Goal: Task Accomplishment & Management: Use online tool/utility

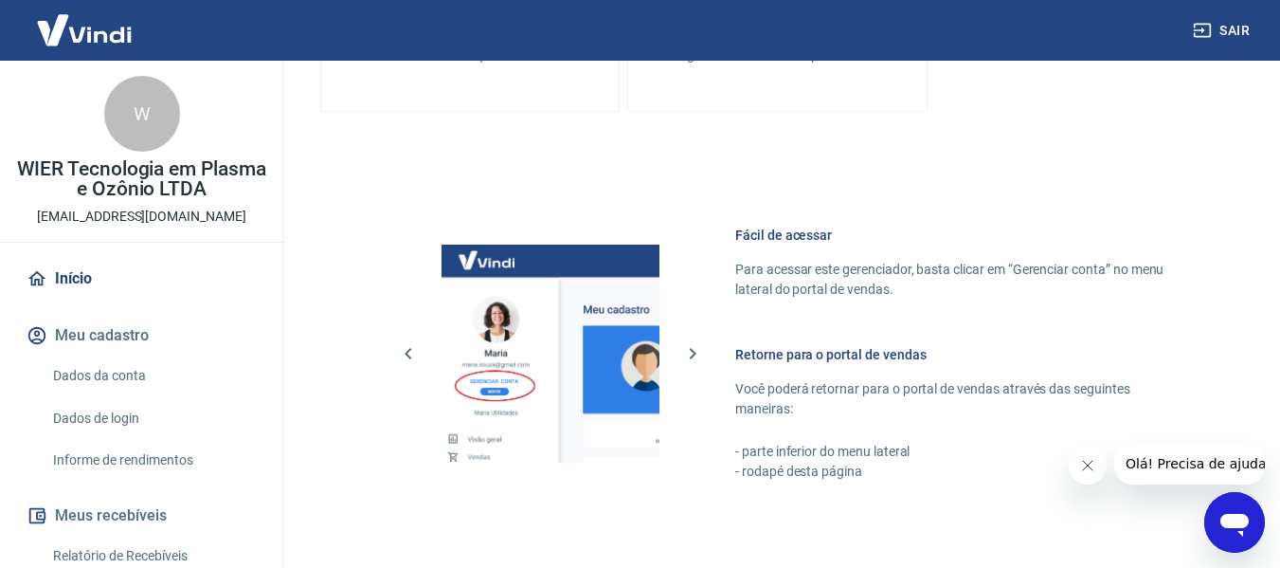
scroll to position [1158, 0]
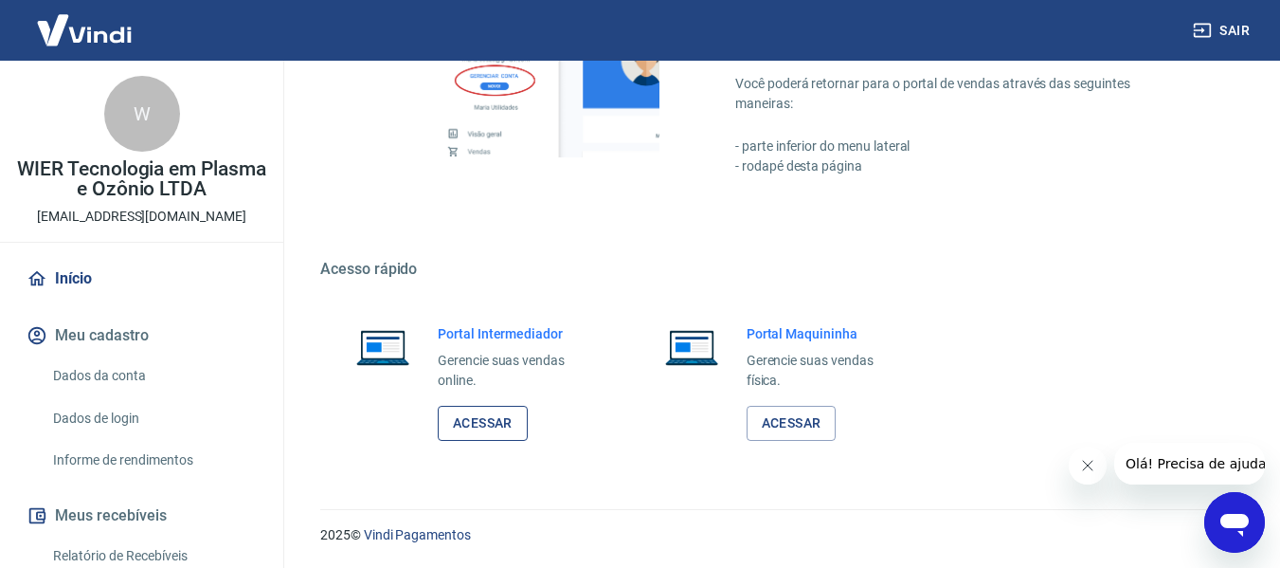
click at [502, 425] on link "Acessar" at bounding box center [483, 422] width 90 height 35
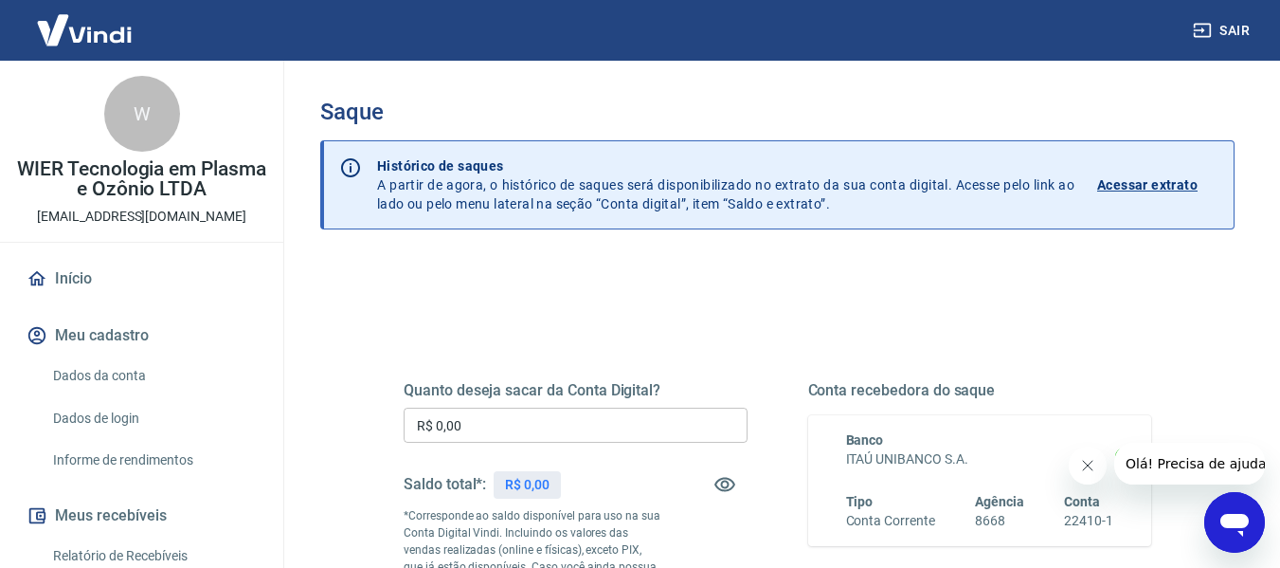
scroll to position [95, 0]
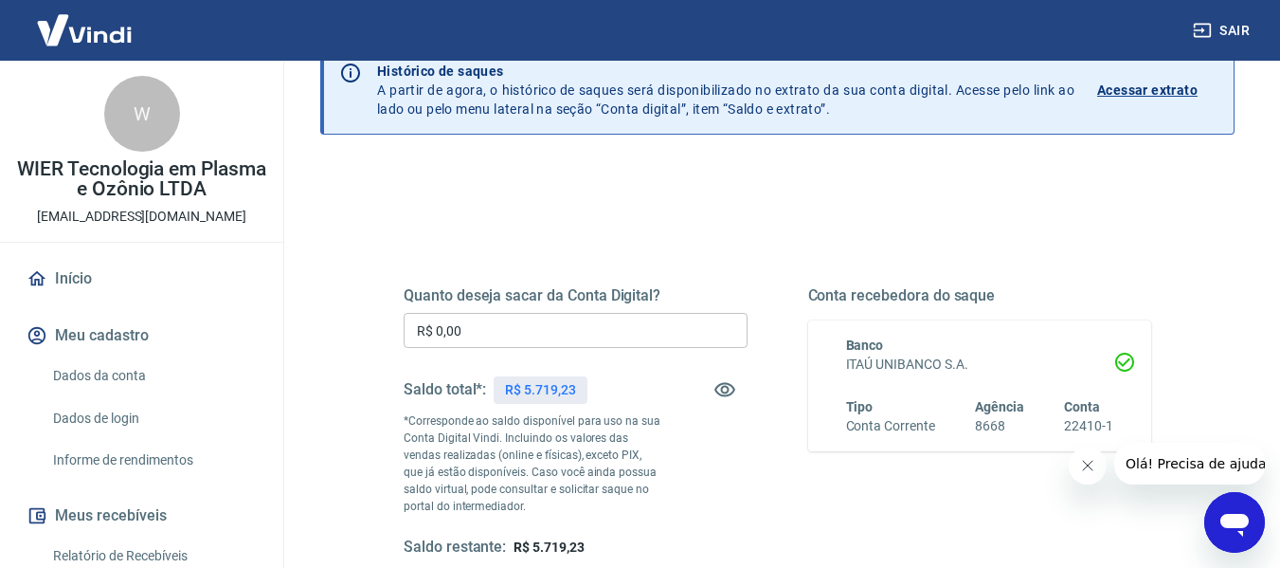
click at [353, 365] on div "Quanto deseja sacar da Conta Digital? R$ 0,00 ​ Saldo total*: R$ 5.719,23 *Corr…" at bounding box center [777, 512] width 914 height 694
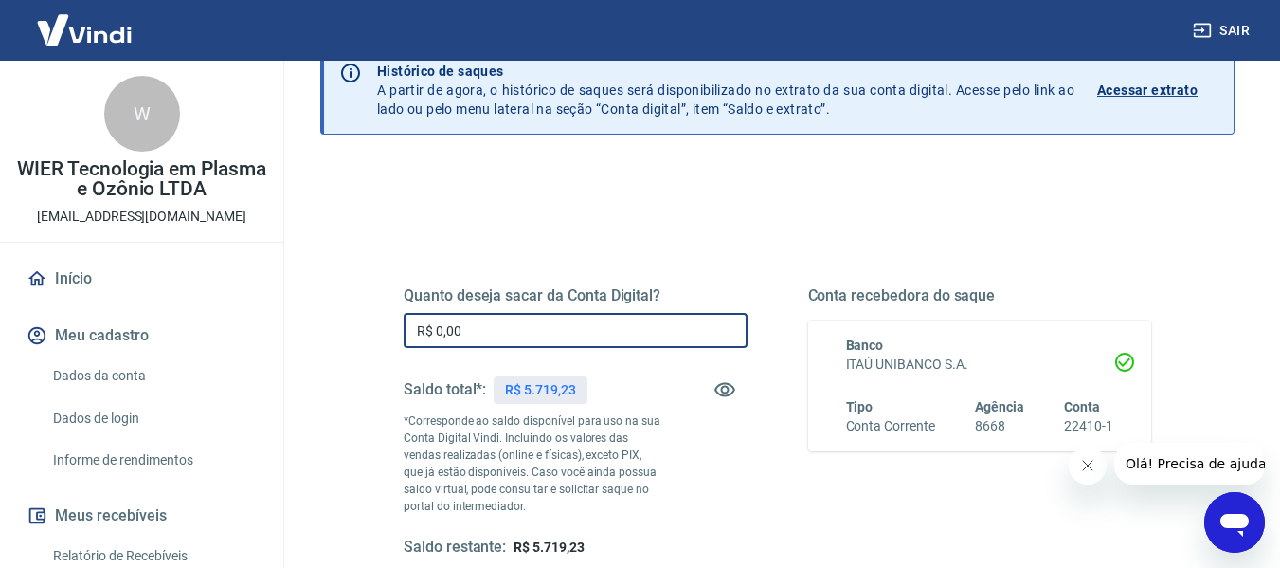
drag, startPoint x: 480, startPoint y: 329, endPoint x: 410, endPoint y: 334, distance: 70.3
click at [410, 334] on input "R$ 0,00" at bounding box center [576, 330] width 344 height 35
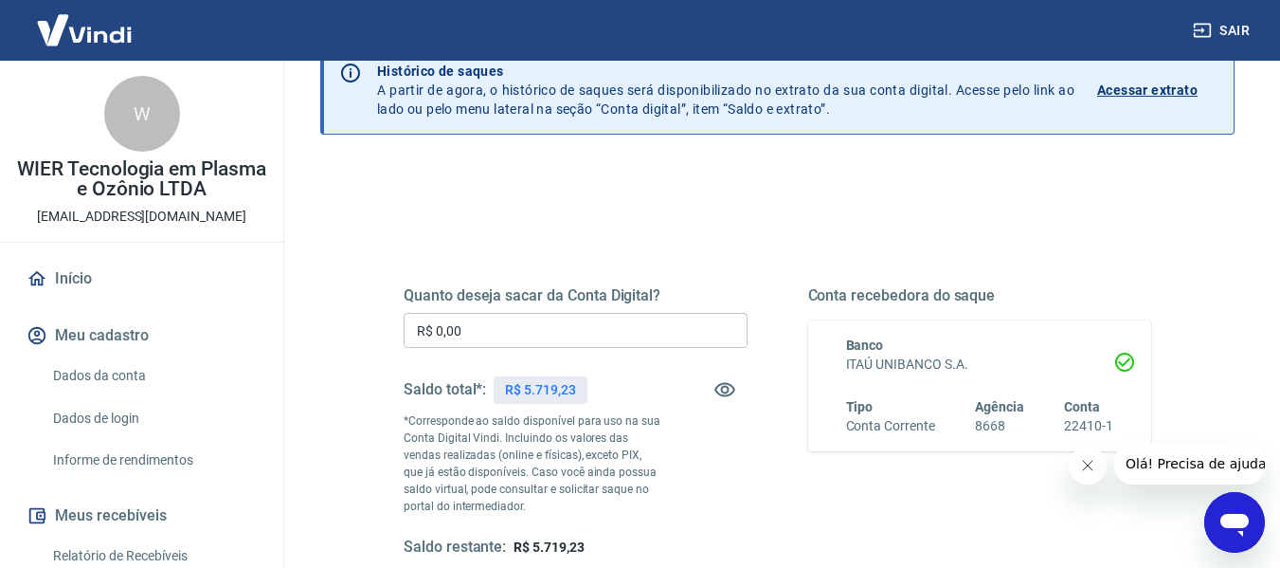
click at [360, 332] on div "Quanto deseja sacar da Conta Digital? R$ 0,00 ​ Saldo total*: R$ 5.719,23 *Corr…" at bounding box center [777, 432] width 838 height 458
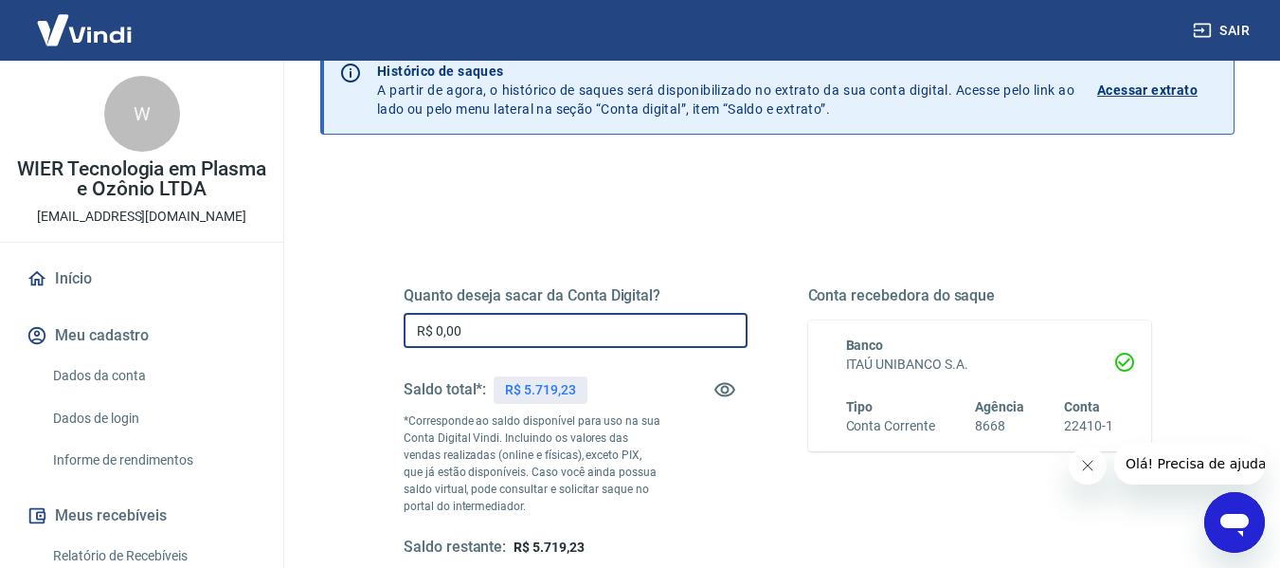
click at [483, 332] on input "R$ 0,00" at bounding box center [576, 330] width 344 height 35
drag, startPoint x: 459, startPoint y: 335, endPoint x: 397, endPoint y: 339, distance: 62.6
click at [397, 339] on div "Quanto deseja sacar da Conta Digital? R$ 0,00 ​ Saldo total*: R$ 5.719,23 *Corr…" at bounding box center [777, 432] width 793 height 458
click at [494, 333] on input "R$ 0,00" at bounding box center [576, 330] width 344 height 35
drag, startPoint x: 494, startPoint y: 332, endPoint x: 399, endPoint y: 333, distance: 94.7
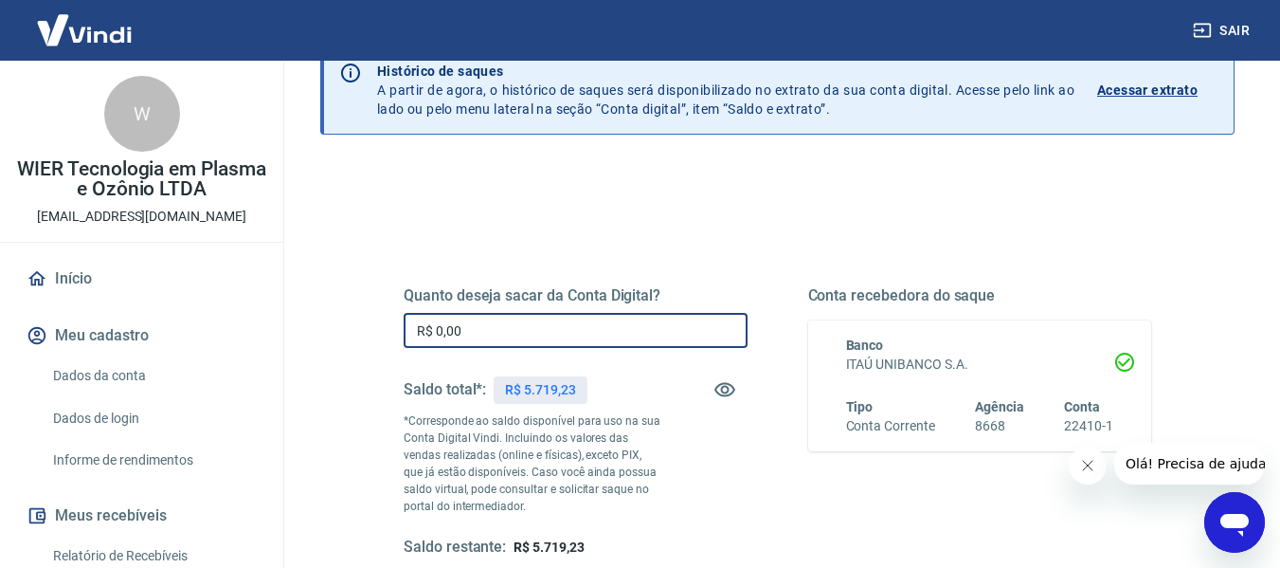
click at [399, 333] on div "Quanto deseja sacar da Conta Digital? R$ 0,00 ​ Saldo total*: R$ 5.719,23 *Corr…" at bounding box center [777, 432] width 793 height 458
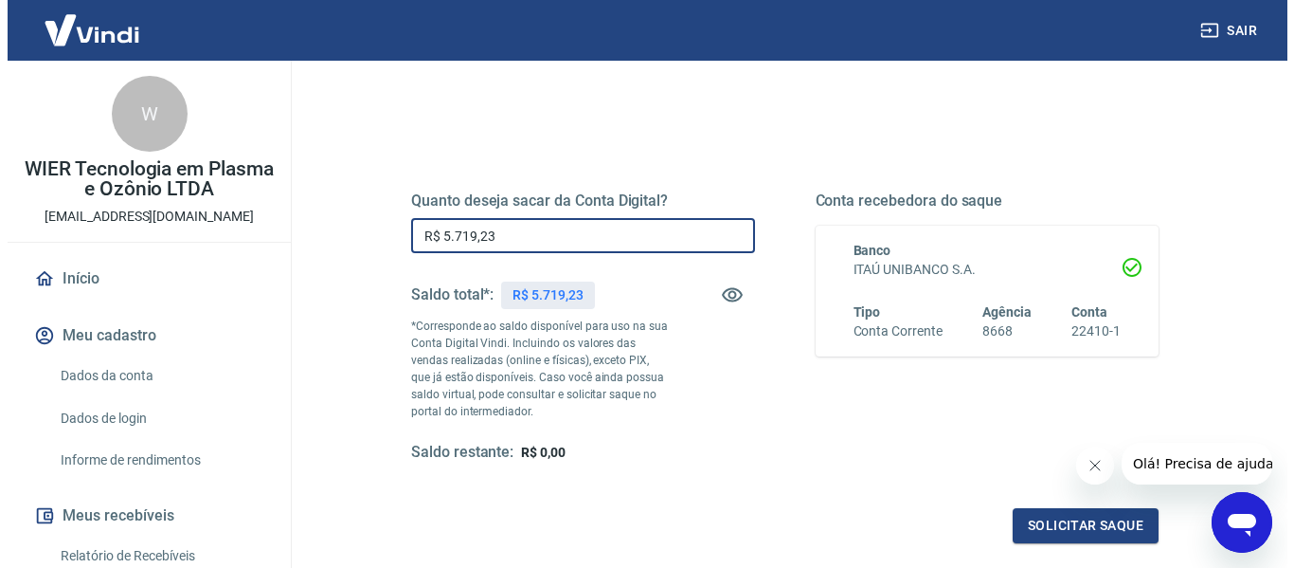
scroll to position [284, 0]
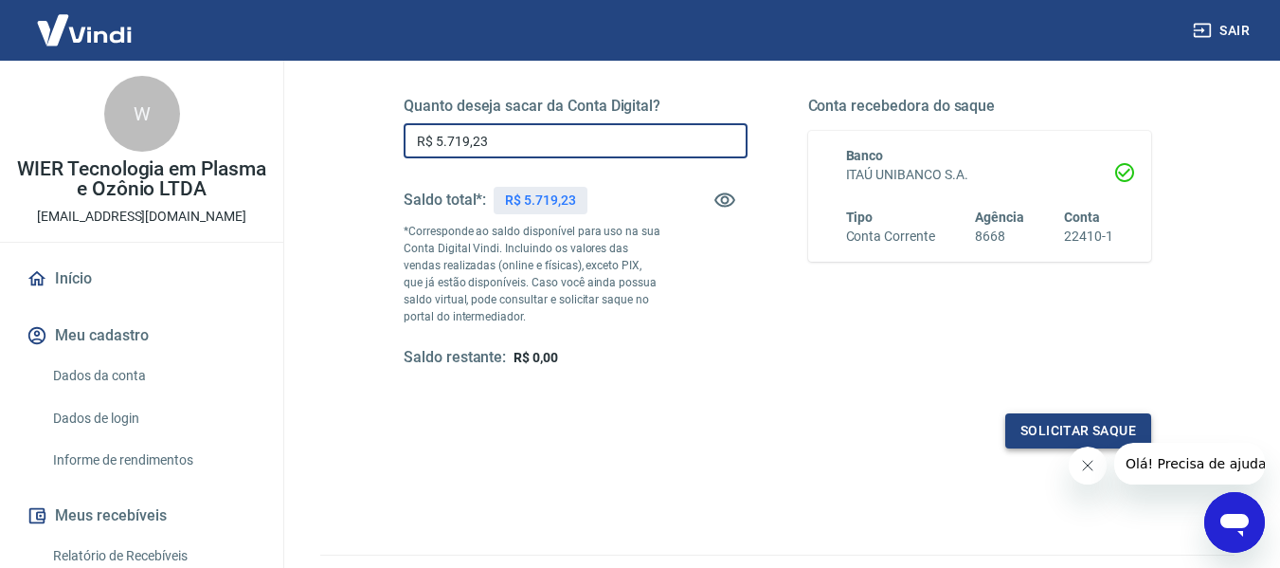
type input "R$ 5.719,23"
click at [1037, 429] on button "Solicitar saque" at bounding box center [1078, 430] width 146 height 35
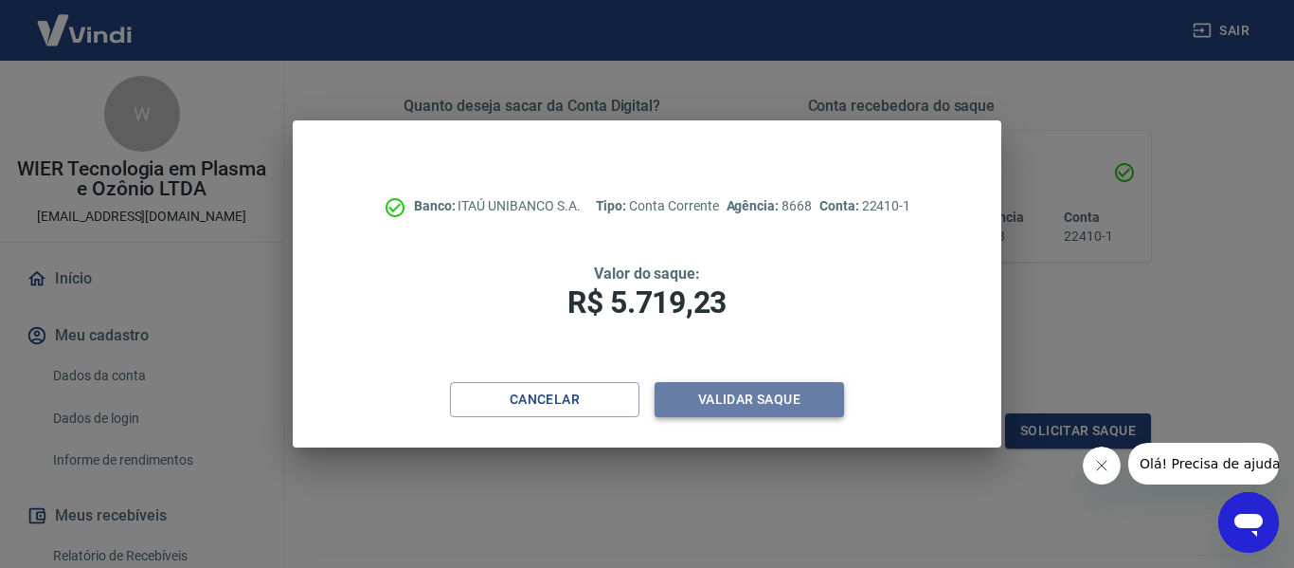
click at [741, 394] on button "Validar saque" at bounding box center [749, 399] width 189 height 35
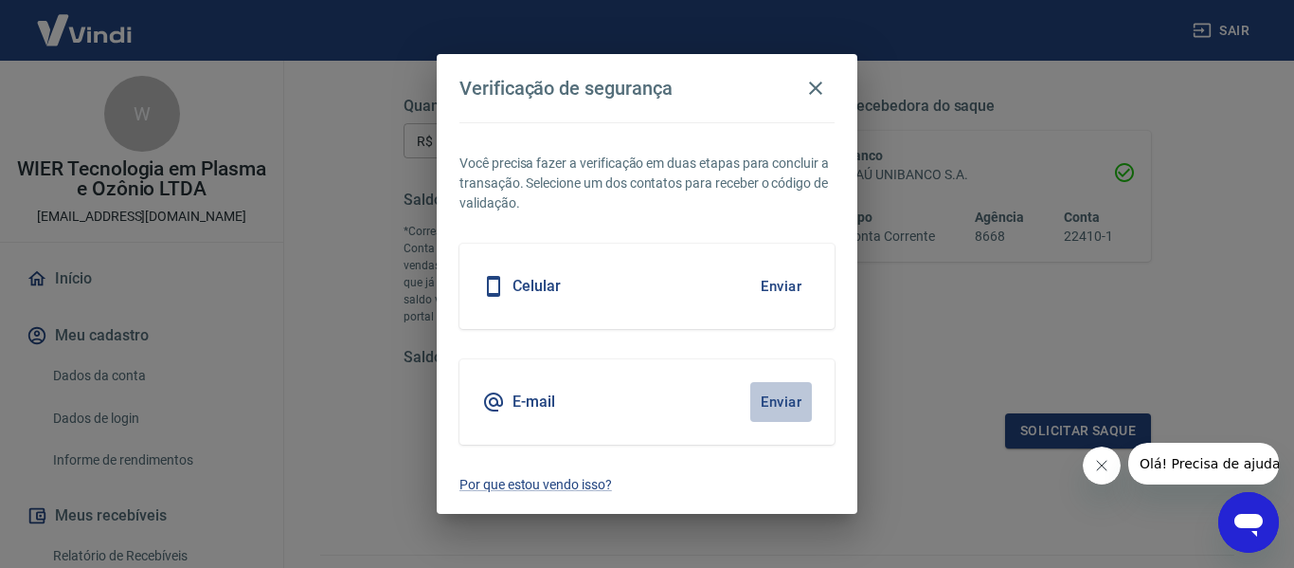
click at [776, 395] on button "Enviar" at bounding box center [781, 402] width 62 height 40
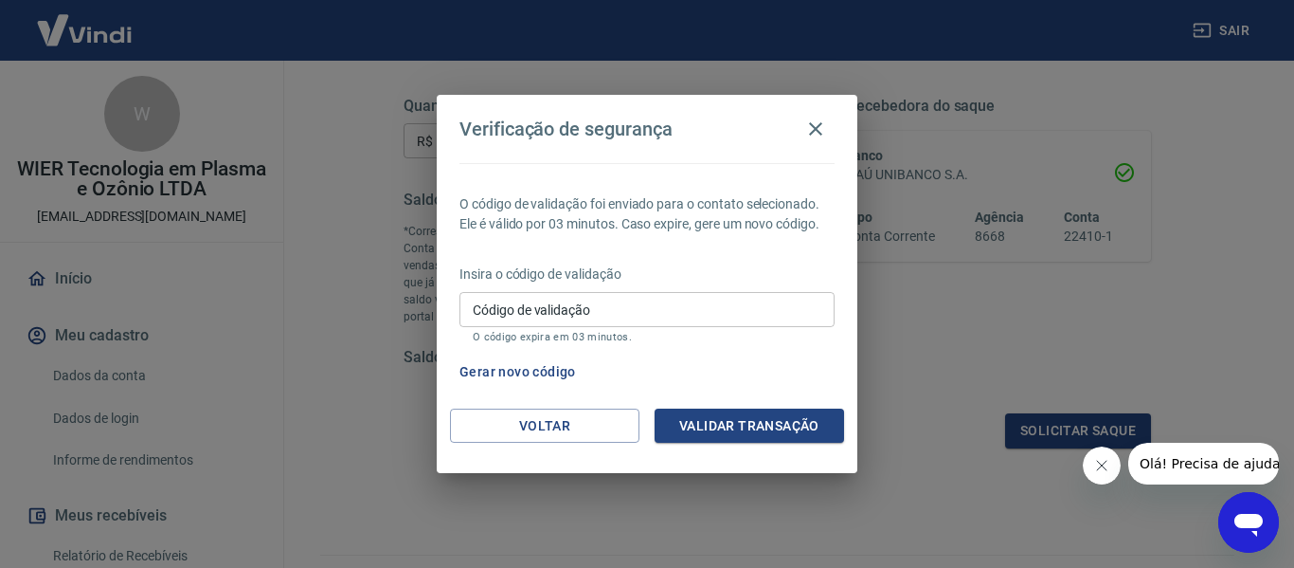
click at [558, 297] on div "Código de validação Código de validação O código expira em 03 minutos." at bounding box center [646, 317] width 375 height 51
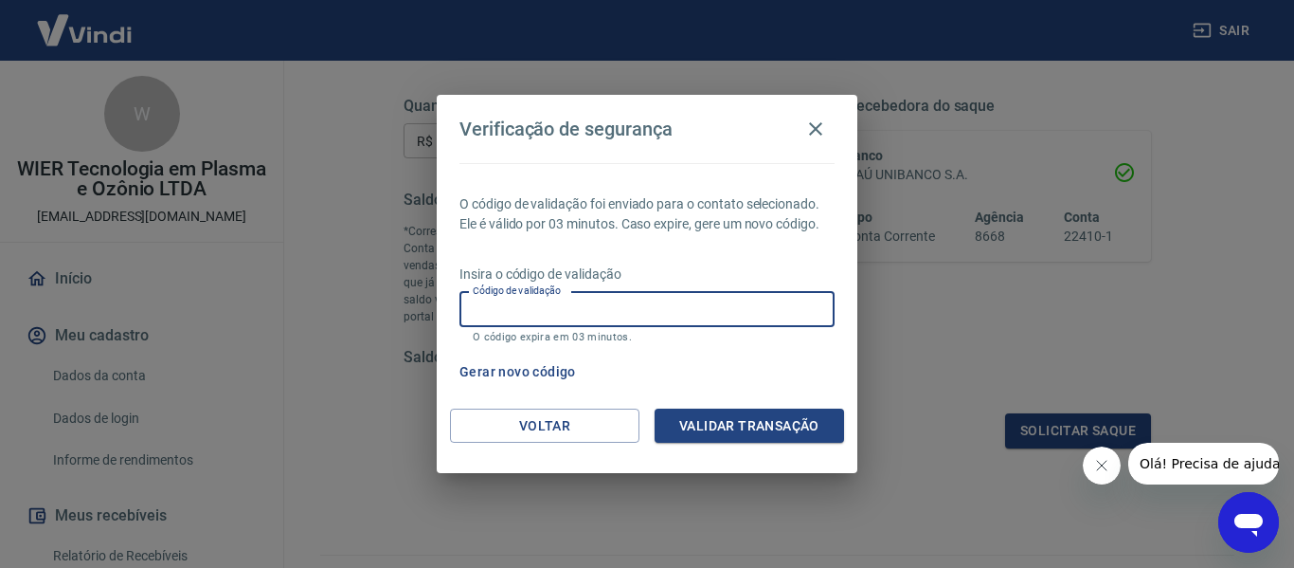
paste input "239645"
type input "239645"
click at [708, 432] on button "Validar transação" at bounding box center [749, 425] width 189 height 35
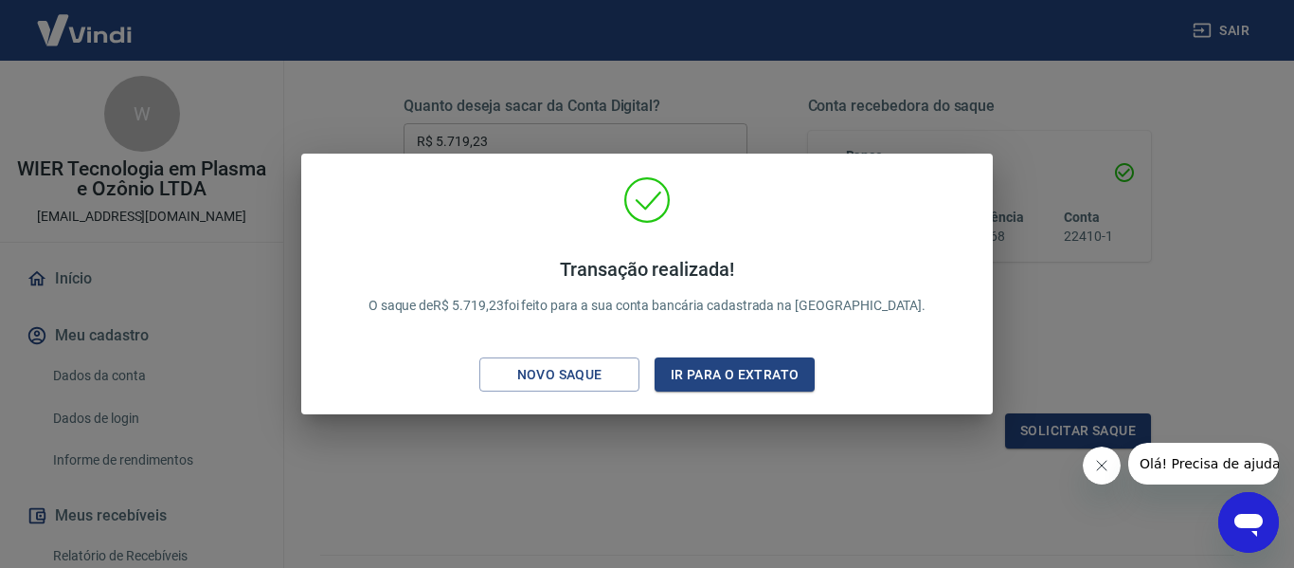
click at [642, 433] on div "Transação realizada! O saque de R$ 5.719,23 foi feito para a sua conta bancária…" at bounding box center [647, 284] width 1294 height 568
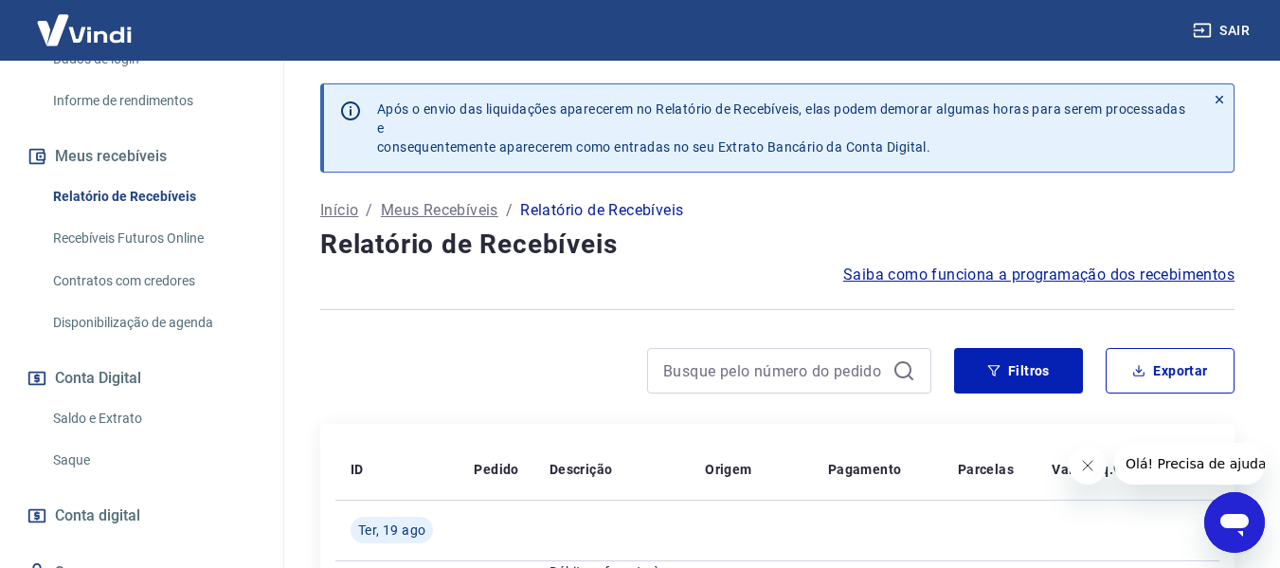
click at [442, 207] on p "Meus Recebíveis" at bounding box center [439, 210] width 117 height 23
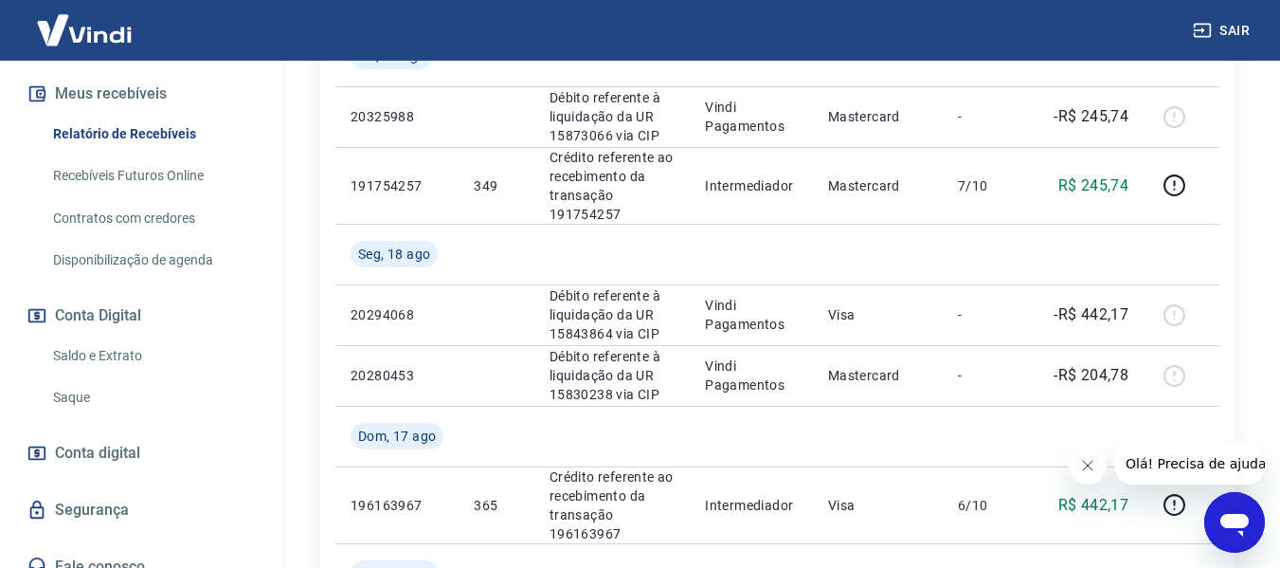
scroll to position [157, 0]
